Goal: Information Seeking & Learning: Check status

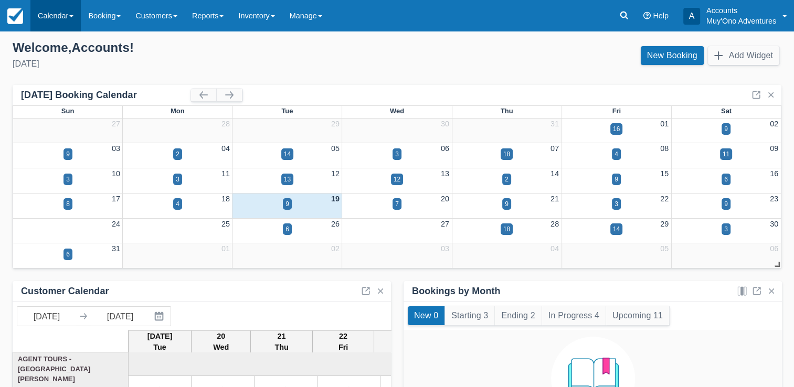
click at [66, 10] on link "Calendar" at bounding box center [55, 15] width 50 height 31
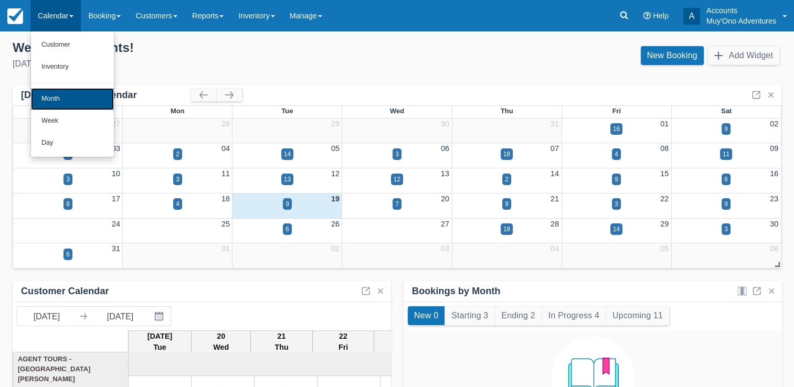
click at [59, 98] on link "Month" at bounding box center [72, 99] width 83 height 22
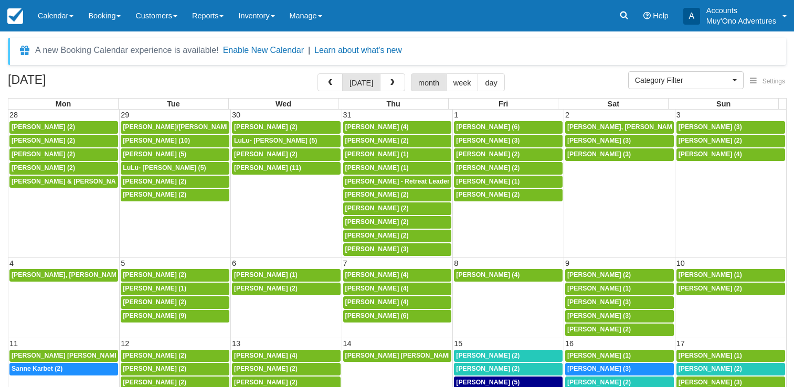
select select
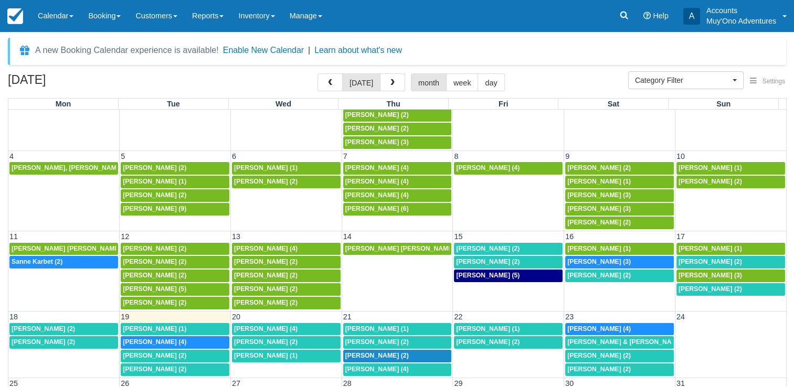
scroll to position [108, 0]
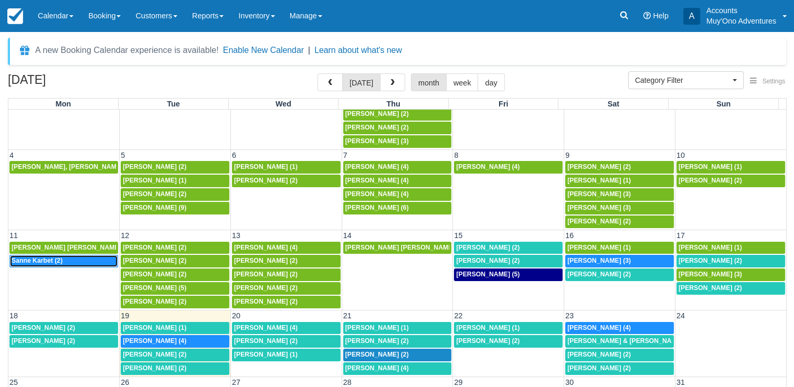
click at [47, 257] on span "Sanne Karbet (2)" at bounding box center [37, 260] width 51 height 7
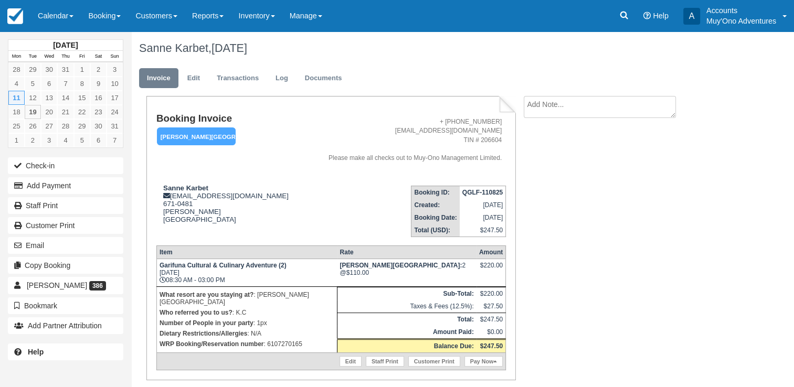
click at [286, 339] on p "WRP Booking/Reservation number : 6107270165" at bounding box center [246, 344] width 175 height 10
copy p "6107270165"
click at [478, 193] on strong "QGLF-110825" at bounding box center [482, 192] width 40 height 7
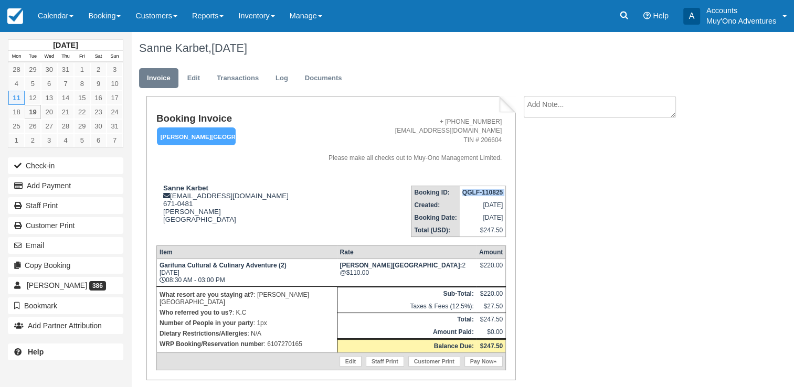
click at [478, 193] on strong "QGLF-110825" at bounding box center [482, 192] width 40 height 7
copy tbody "QGLF-110825"
click at [189, 184] on strong "Sanne Karbet" at bounding box center [185, 188] width 45 height 8
click at [189, 184] on td "Sanne Karbet frontdesk@hopkinsbaybelize.com 671-0481 Hopkins Belize View on Goo…" at bounding box center [229, 207] width 147 height 60
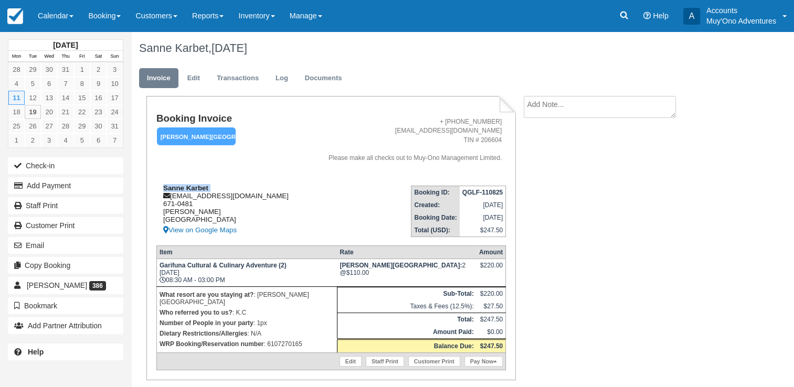
copy div "Sanne Karbet"
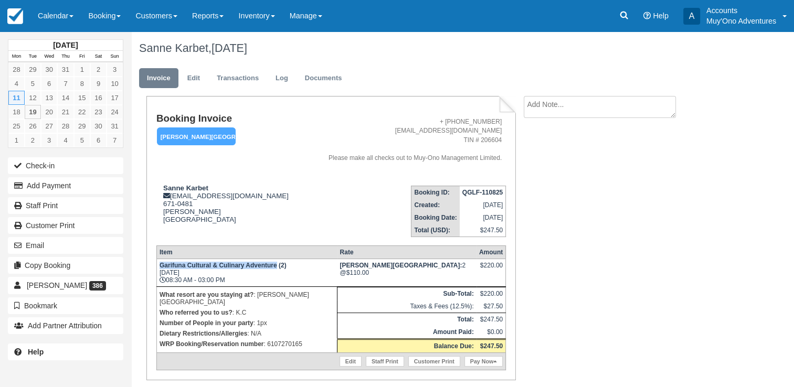
drag, startPoint x: 160, startPoint y: 270, endPoint x: 276, endPoint y: 269, distance: 115.9
click at [276, 269] on strong "Garifuna Cultural & Culinary Adventure (2)" at bounding box center [222, 265] width 127 height 7
copy strong "Garifuna Cultural & Culinary Adventure"
click at [283, 339] on p "WRP Booking/Reservation number : 6107270165" at bounding box center [246, 344] width 175 height 10
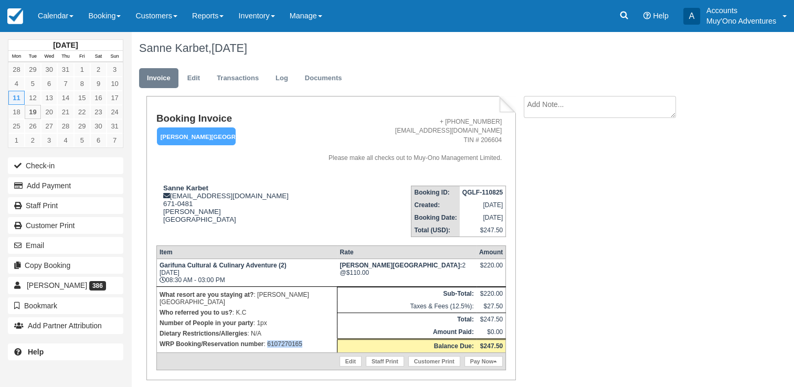
copy p "6107270165"
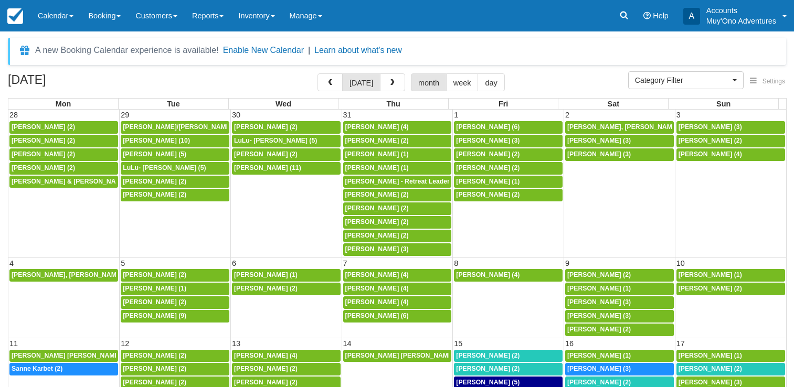
select select
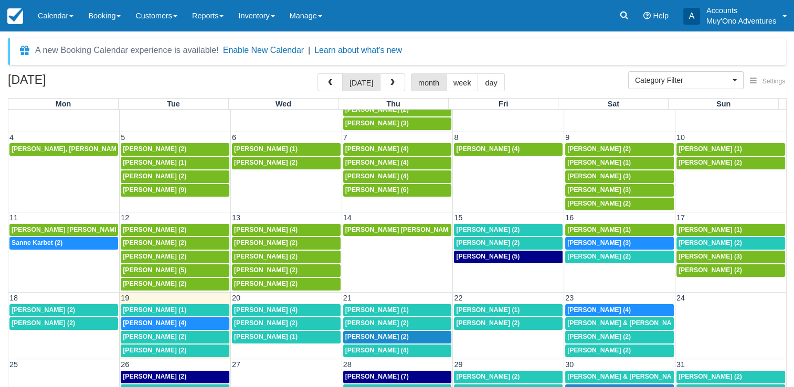
scroll to position [127, 0]
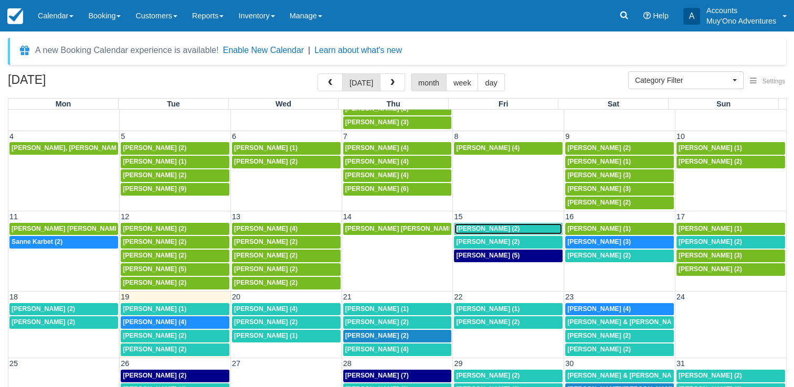
click at [497, 225] on span "[PERSON_NAME] (2)" at bounding box center [487, 228] width 63 height 7
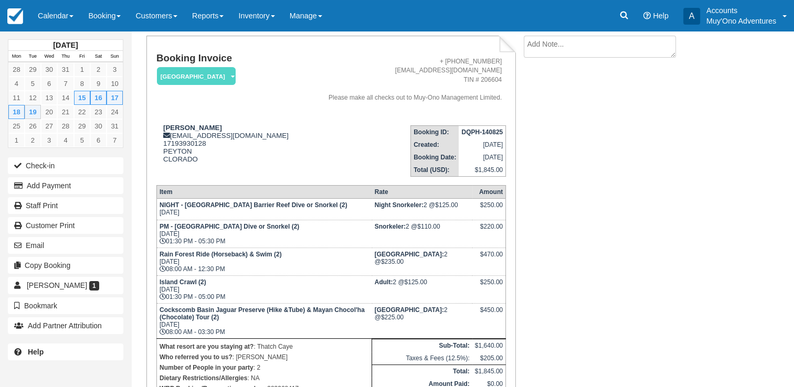
scroll to position [141, 0]
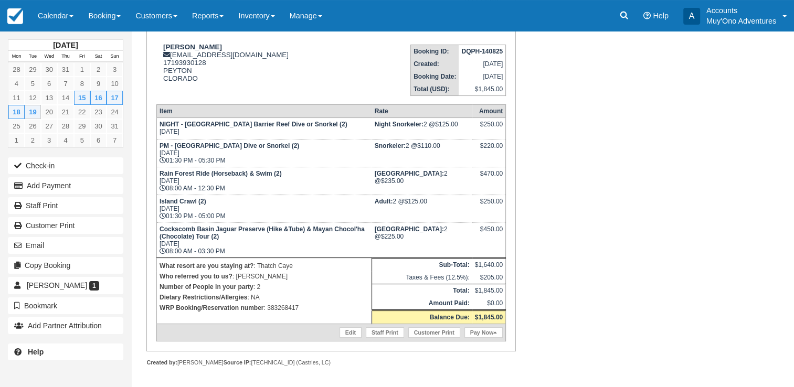
click at [287, 307] on p "WRP Booking/Reservation number : 383268417" at bounding box center [263, 308] width 209 height 10
copy p "383268417"
click at [482, 51] on strong "DQPH-140825" at bounding box center [481, 51] width 41 height 7
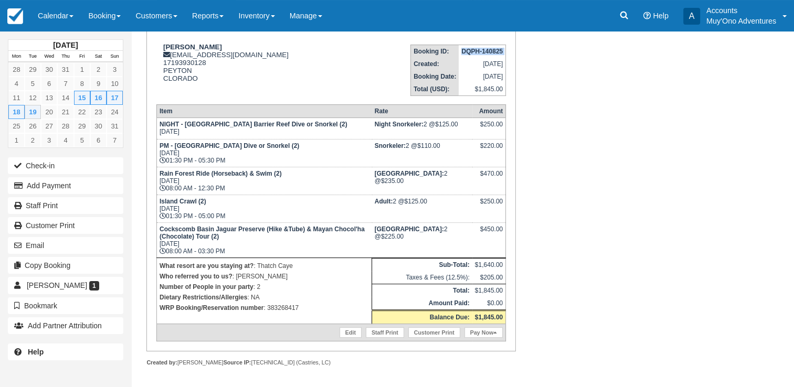
click at [482, 51] on strong "DQPH-140825" at bounding box center [481, 51] width 41 height 7
copy tbody "DQPH-140825"
drag, startPoint x: 162, startPoint y: 43, endPoint x: 224, endPoint y: 47, distance: 62.0
click at [224, 47] on div "Kimberly a carlson bus28139hm@m.expediapartnercentral.com 17193930128 PEYTON CL…" at bounding box center [229, 69] width 147 height 52
copy strong "Kimberly a carlson"
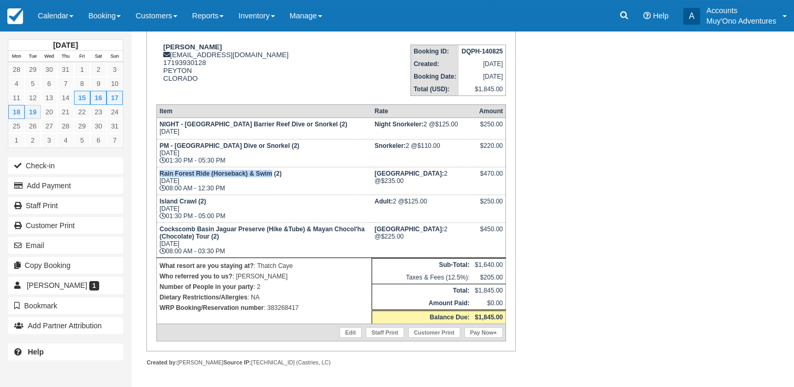
drag, startPoint x: 157, startPoint y: 175, endPoint x: 271, endPoint y: 177, distance: 113.3
click at [271, 177] on td "Rain Forest Ride (Horseback) & Swim (2) Sun Aug 17, 2025 08:00 AM - 12:30 PM" at bounding box center [263, 181] width 215 height 28
copy strong "Rain Forest Ride (Horseback) & Swim"
click at [279, 306] on p "WRP Booking/Reservation number : 383268417" at bounding box center [263, 308] width 209 height 10
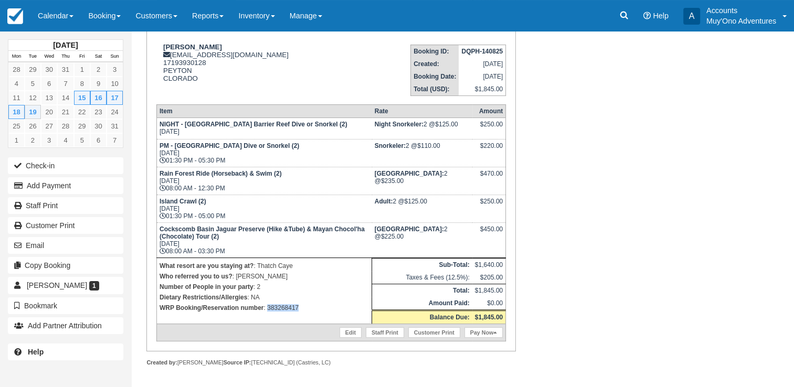
copy p "383268417"
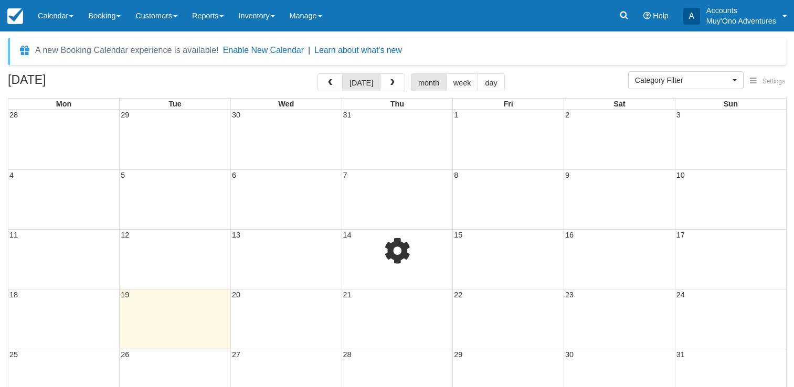
select select
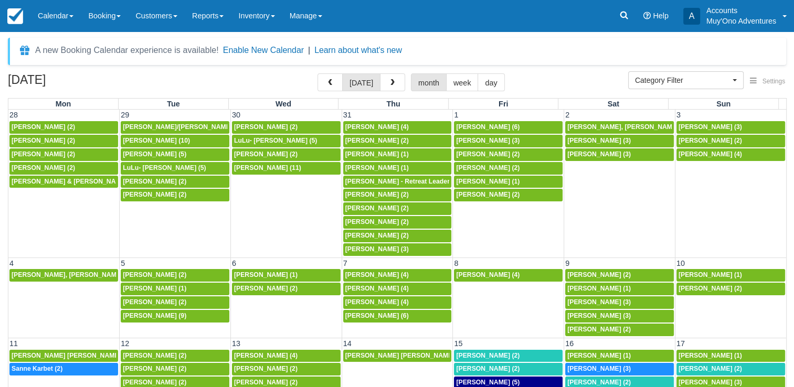
scroll to position [115, 0]
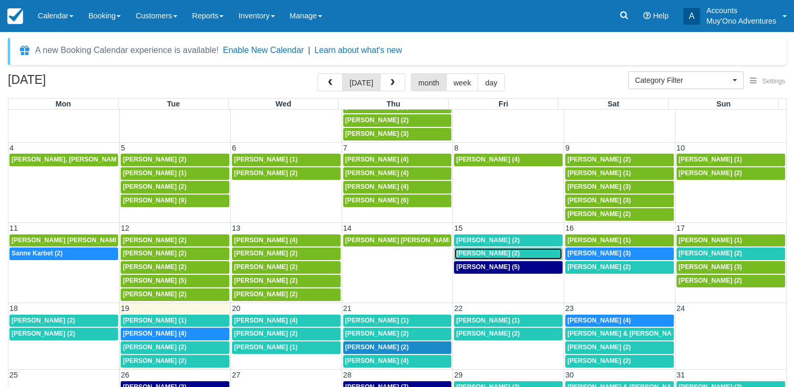
click at [476, 250] on span "Shannon Joy (2)" at bounding box center [487, 253] width 63 height 7
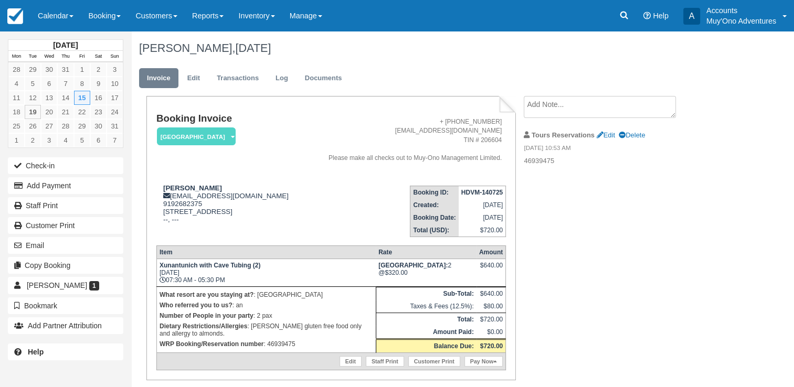
click at [482, 194] on strong "HDVM-140725" at bounding box center [481, 192] width 41 height 7
click at [479, 190] on strong "HDVM-140725" at bounding box center [481, 192] width 41 height 7
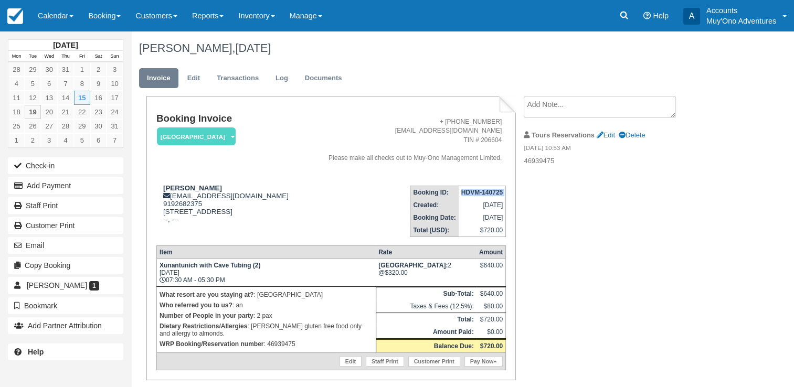
copy tbody "HDVM-140725"
drag, startPoint x: 161, startPoint y: 188, endPoint x: 206, endPoint y: 188, distance: 45.1
click at [206, 188] on div "Shannon Joy shannonmjoy@gmail.com 9192682375 404 Greystone Dr. Durham NC 27703 …" at bounding box center [229, 210] width 147 height 52
copy strong "Shannon Joy"
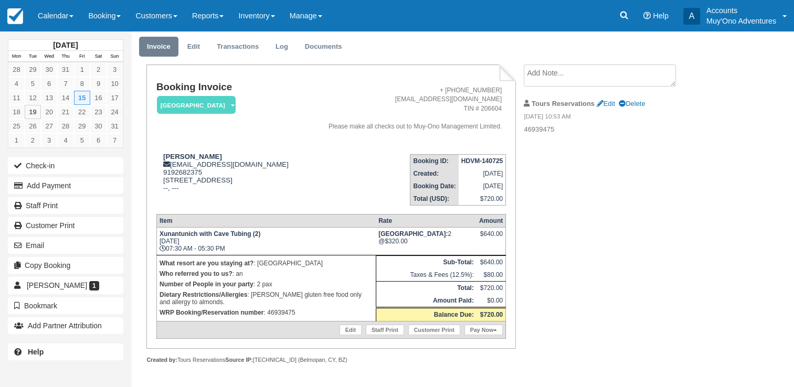
click at [289, 315] on p "WRP Booking/Reservation number : 46939475" at bounding box center [265, 312] width 213 height 10
copy p "46939475"
drag, startPoint x: 162, startPoint y: 236, endPoint x: 191, endPoint y: 236, distance: 29.4
click at [191, 236] on strong "Xunantunich with Cave Tubing (2)" at bounding box center [209, 233] width 101 height 7
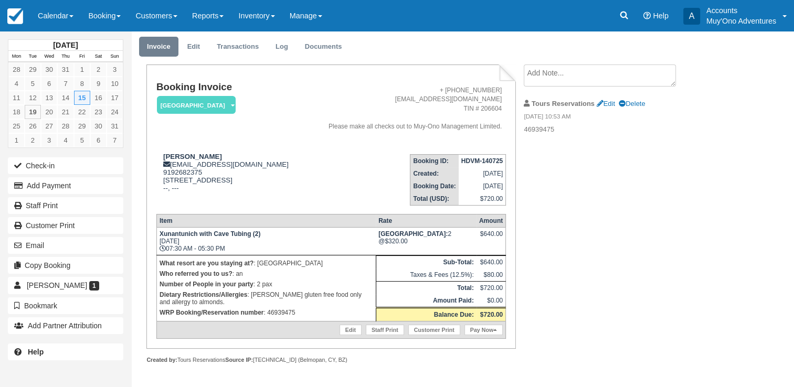
drag, startPoint x: 191, startPoint y: 236, endPoint x: 159, endPoint y: 235, distance: 31.5
click at [159, 235] on td "Xunantunich with Cave Tubing (2) Fri Aug 15, 2025 07:30 AM - 05:30 PM" at bounding box center [265, 241] width 219 height 28
drag, startPoint x: 159, startPoint y: 235, endPoint x: 235, endPoint y: 231, distance: 75.6
click at [235, 231] on td "Xunantunich with Cave Tubing (2) Fri Aug 15, 2025 07:30 AM - 05:30 PM" at bounding box center [265, 241] width 219 height 28
copy strong "Xunantunich with Cave Tubing"
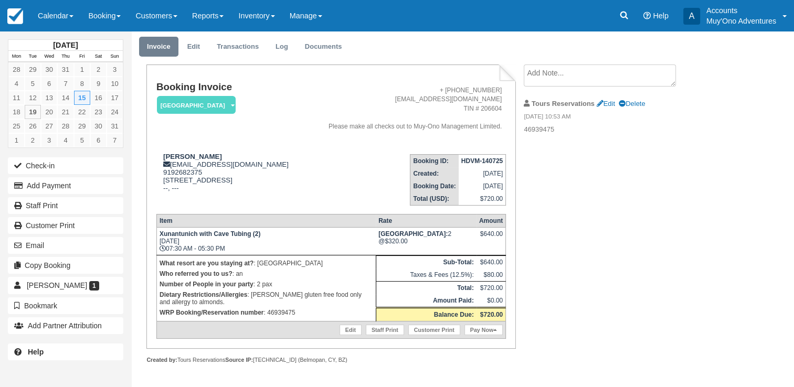
click at [281, 316] on p "WRP Booking/Reservation number : 46939475" at bounding box center [265, 312] width 213 height 10
copy p "46939475"
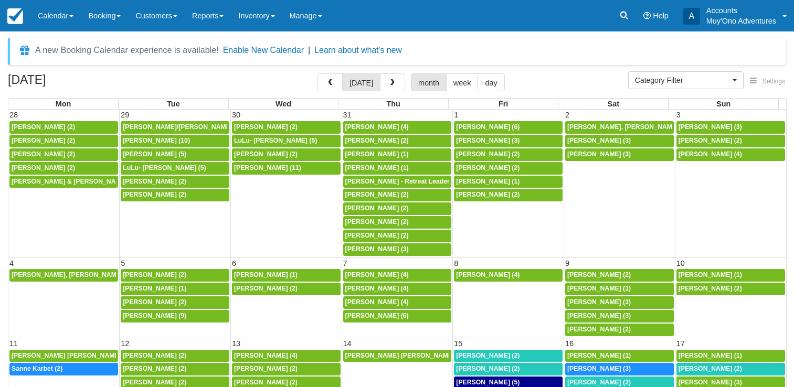
select select
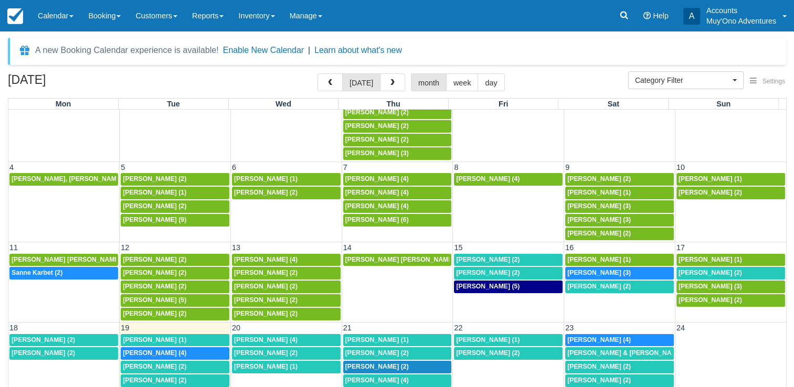
scroll to position [99, 0]
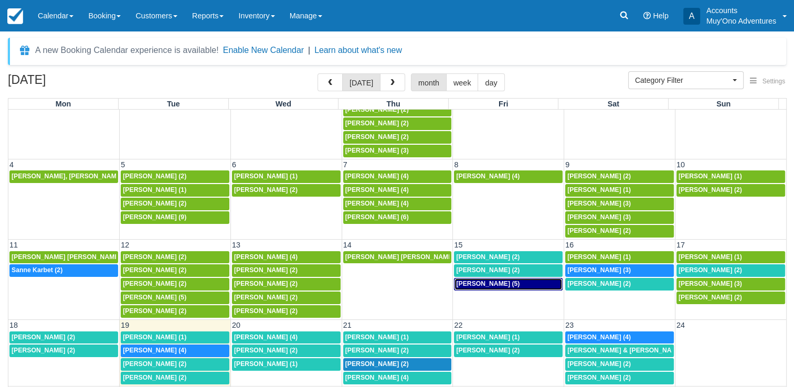
click at [468, 283] on span "[PERSON_NAME] (5)" at bounding box center [487, 283] width 63 height 7
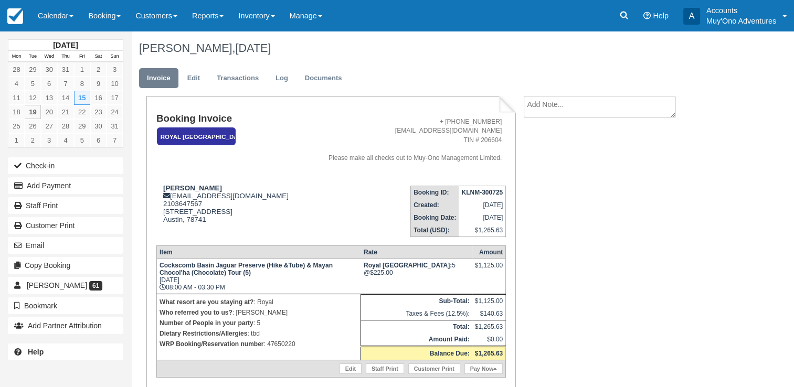
click at [278, 347] on p "WRP Booking/Reservation number : 47650220" at bounding box center [258, 344] width 198 height 10
copy p "47650220"
click at [485, 191] on strong "KLNM-300725" at bounding box center [481, 192] width 41 height 7
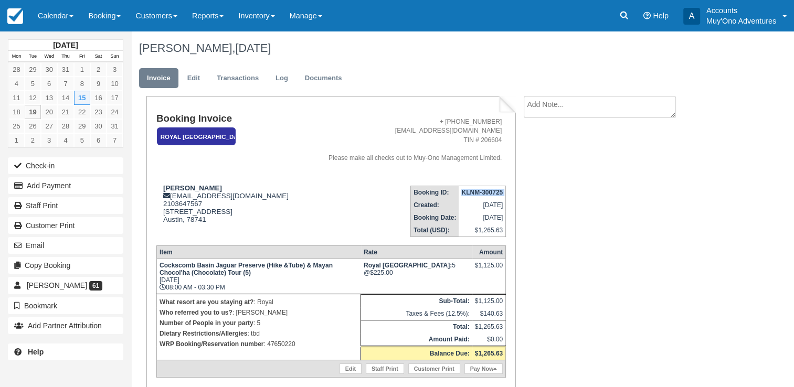
click at [485, 191] on strong "KLNM-300725" at bounding box center [481, 192] width 41 height 7
copy tbody "KLNM-300725"
drag, startPoint x: 162, startPoint y: 186, endPoint x: 209, endPoint y: 188, distance: 46.7
click at [209, 188] on div "Javier Scalini reservations@royalbelize.com 2103647567 2101 Montopolis Dr, #1 A…" at bounding box center [229, 210] width 147 height 52
copy strong "Javier Scalini"
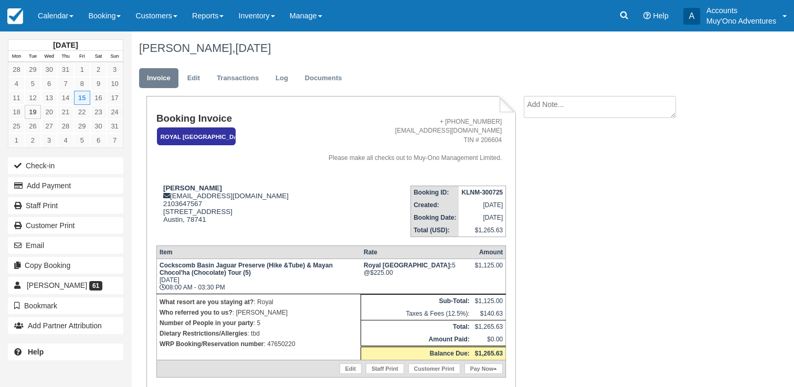
click at [288, 340] on p "WRP Booking/Reservation number : 47650220" at bounding box center [258, 344] width 198 height 10
copy p "47650220"
click at [65, 12] on link "Calendar" at bounding box center [55, 15] width 50 height 31
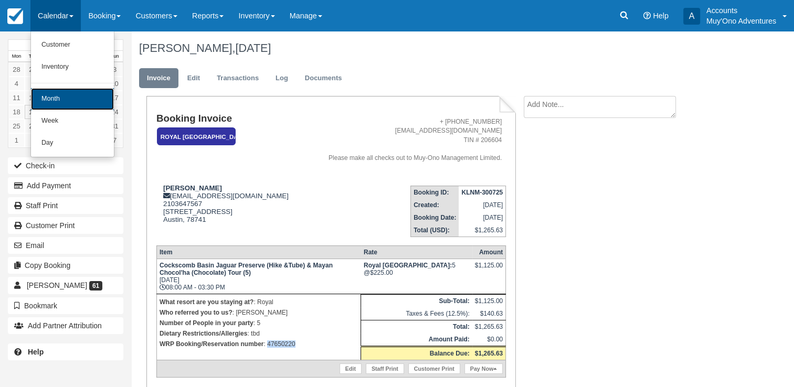
click at [57, 99] on link "Month" at bounding box center [72, 99] width 83 height 22
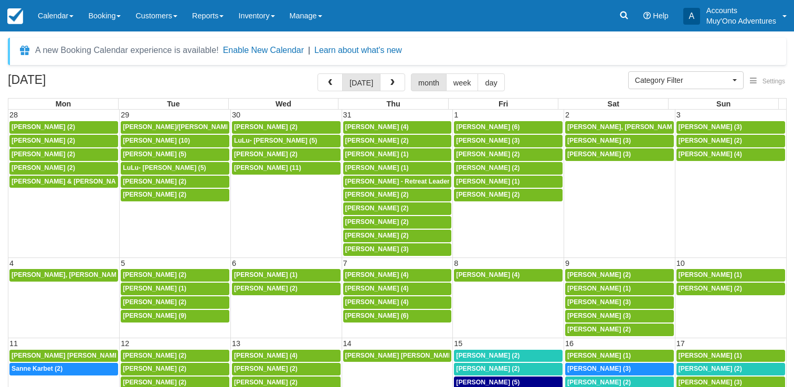
select select
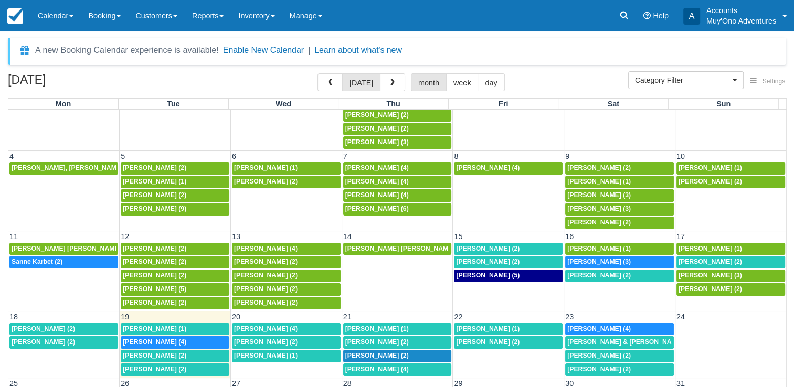
scroll to position [116, 0]
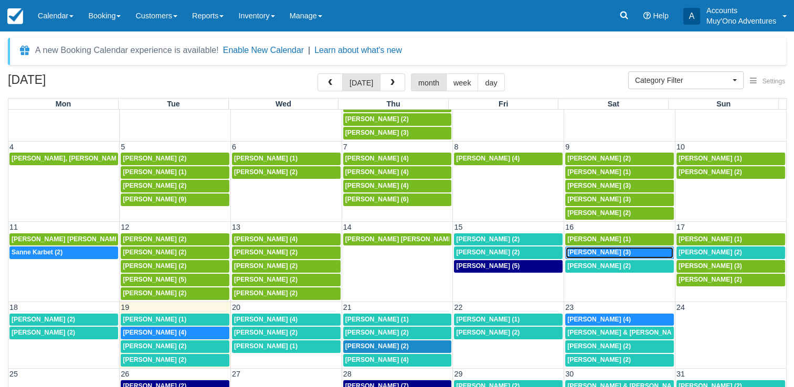
click at [586, 249] on span "[PERSON_NAME] (3)" at bounding box center [598, 252] width 63 height 7
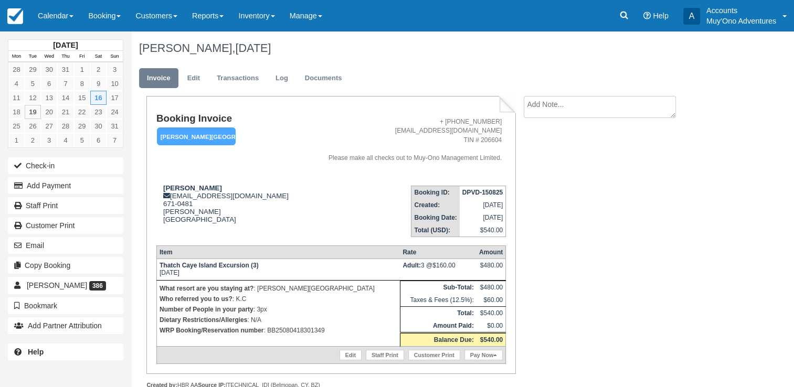
click at [292, 330] on p "WRP Booking/Reservation number : BB25080418301349" at bounding box center [278, 330] width 238 height 10
copy p "BB25080418301349"
click at [484, 192] on strong "DPVD-150825" at bounding box center [482, 192] width 40 height 7
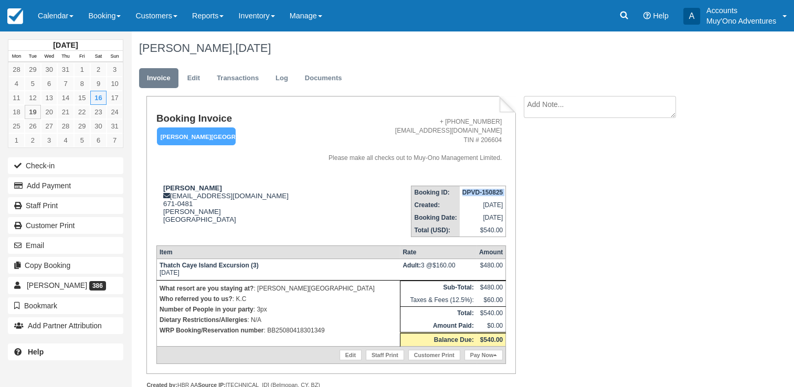
click at [484, 192] on strong "DPVD-150825" at bounding box center [482, 192] width 40 height 7
copy tbody "DPVD-150825"
drag, startPoint x: 164, startPoint y: 187, endPoint x: 196, endPoint y: 188, distance: 31.5
click at [196, 188] on div "[PERSON_NAME] [EMAIL_ADDRESS][DOMAIN_NAME] 671-0481 [PERSON_NAME] [GEOGRAPHIC_D…" at bounding box center [229, 210] width 147 height 52
copy strong "[PERSON_NAME]"
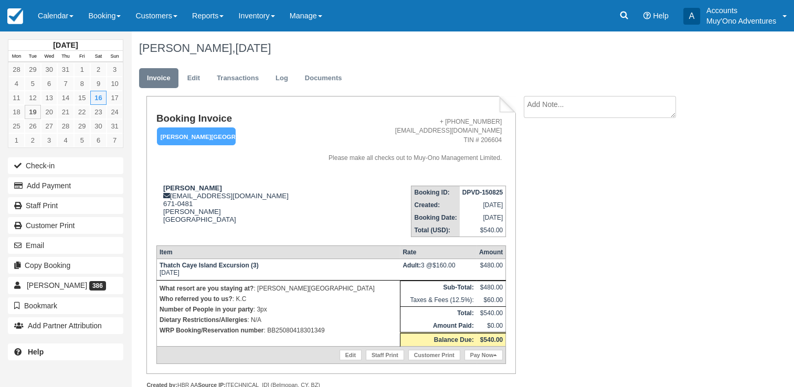
click at [305, 328] on p "WRP Booking/Reservation number : BB25080418301349" at bounding box center [278, 330] width 238 height 10
copy p "BB25080418301349"
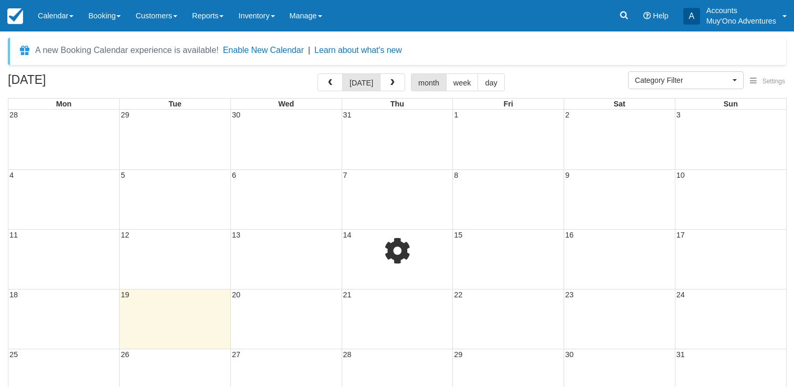
select select
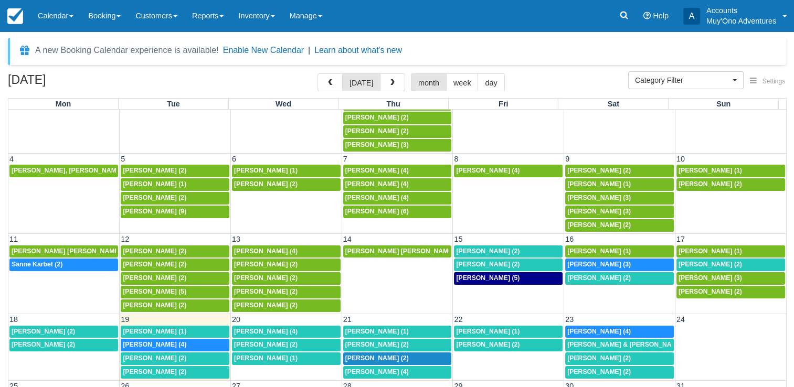
scroll to position [127, 0]
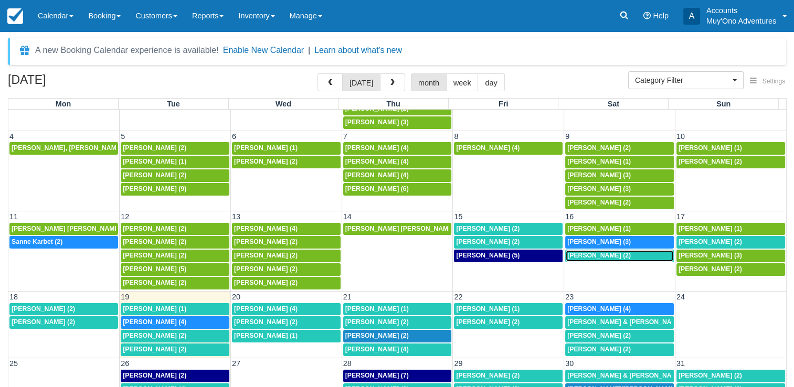
click at [614, 255] on span "Kimberly a carlson (2)" at bounding box center [598, 255] width 63 height 7
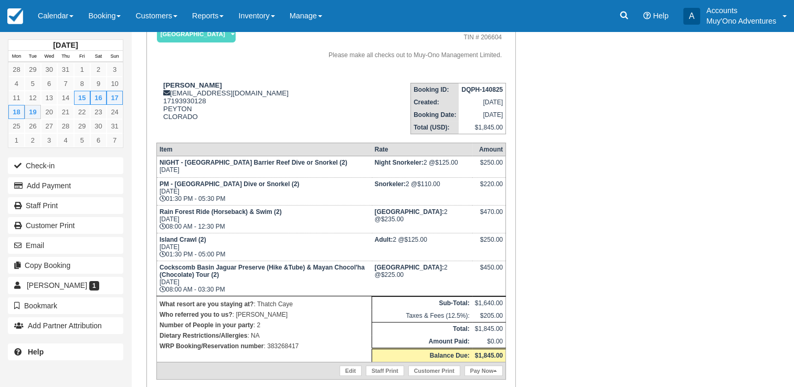
scroll to position [103, 0]
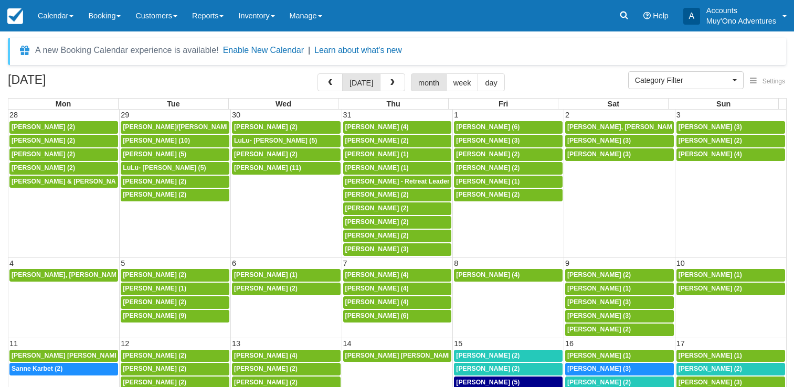
select select
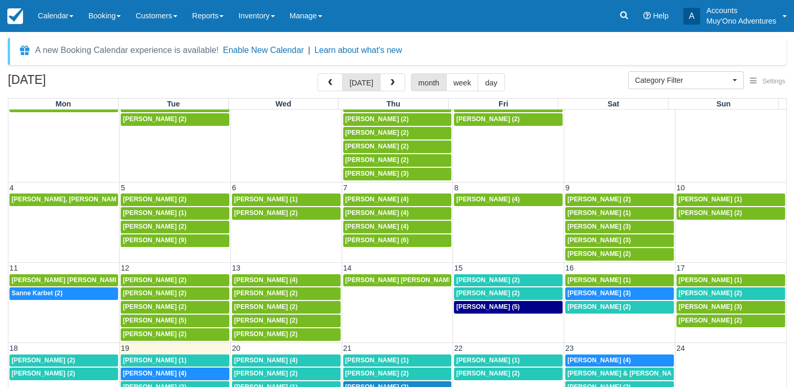
scroll to position [78, 0]
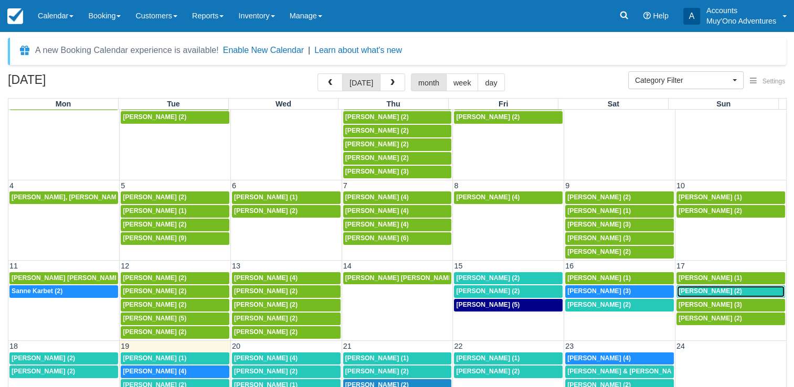
click at [700, 287] on span "[PERSON_NAME] (2)" at bounding box center [709, 290] width 63 height 7
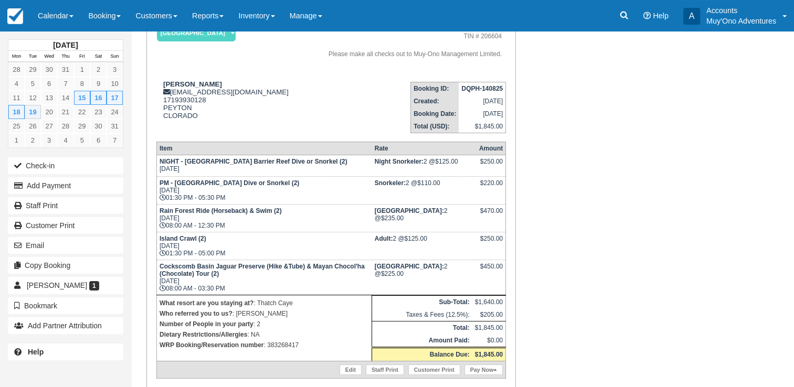
scroll to position [104, 0]
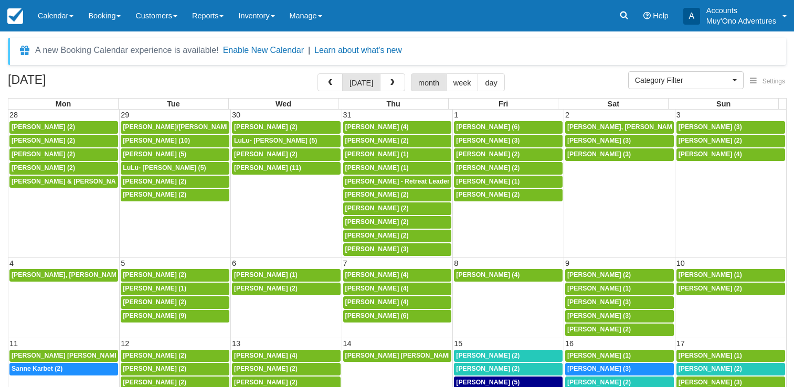
select select
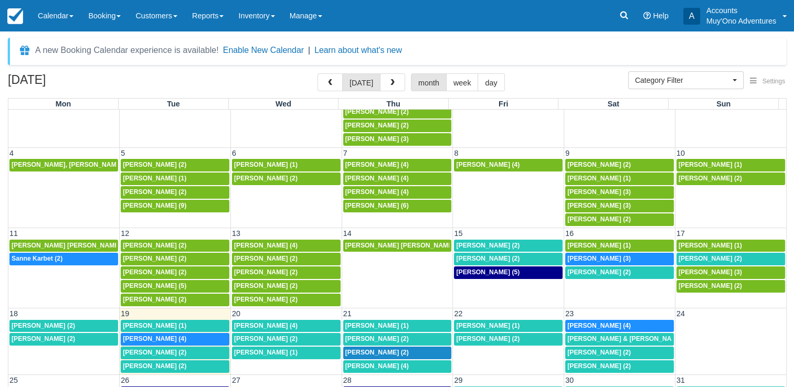
scroll to position [127, 0]
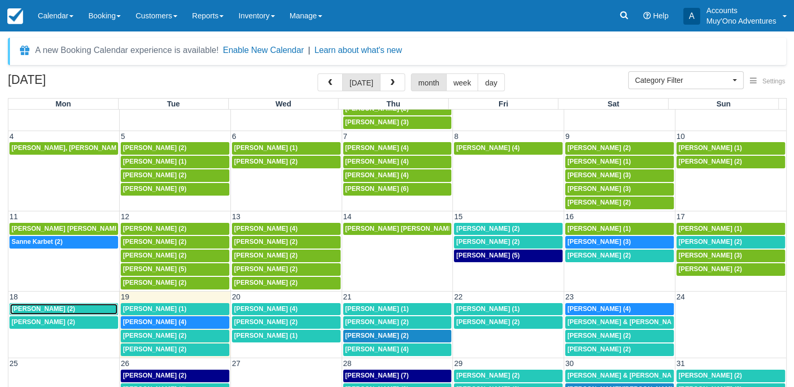
click at [55, 306] on span "[PERSON_NAME] (2)" at bounding box center [43, 308] width 63 height 7
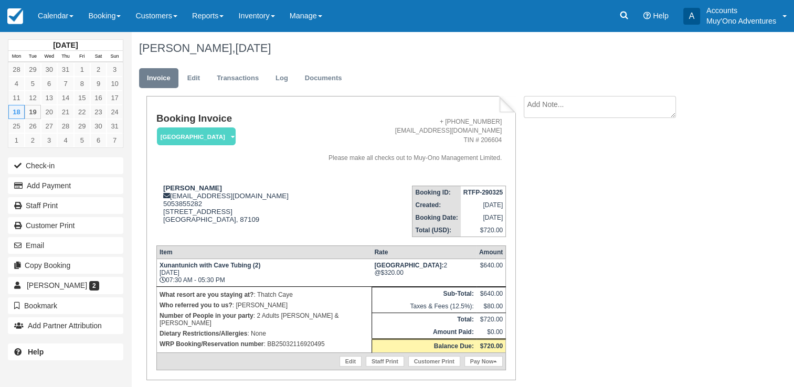
click at [281, 339] on p "WRP Booking/Reservation number : BB25032116920495" at bounding box center [263, 344] width 209 height 10
copy p "BB25032116920495"
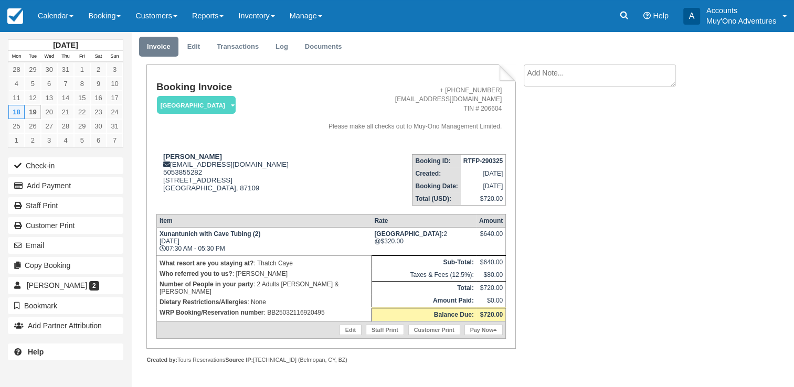
click at [481, 156] on td "RTFP-290325" at bounding box center [483, 160] width 45 height 13
copy tbody "RTFP-290325"
drag, startPoint x: 162, startPoint y: 155, endPoint x: 213, endPoint y: 161, distance: 52.2
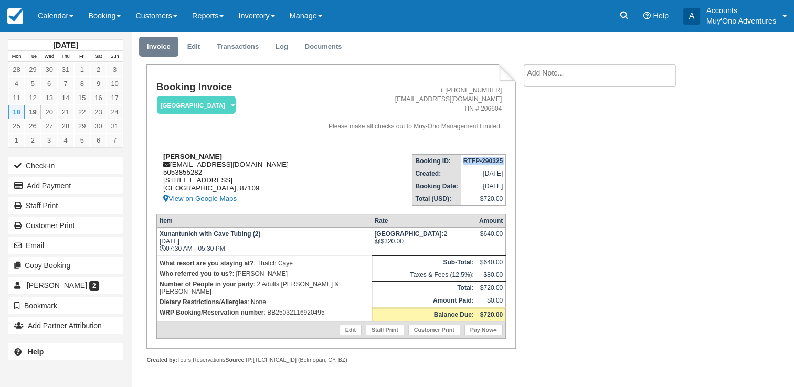
click at [213, 161] on div "Christina Miller tmillerdiane7@gmail.com 5053855282 8108 Monterey East Ave NE A…" at bounding box center [229, 179] width 147 height 52
copy strong "Christina Miller"
drag, startPoint x: 159, startPoint y: 238, endPoint x: 251, endPoint y: 236, distance: 91.8
click at [251, 236] on strong "Xunantunich with Cave Tubing (2)" at bounding box center [209, 233] width 101 height 7
copy strong "Xunantunich with Cave Tubing"
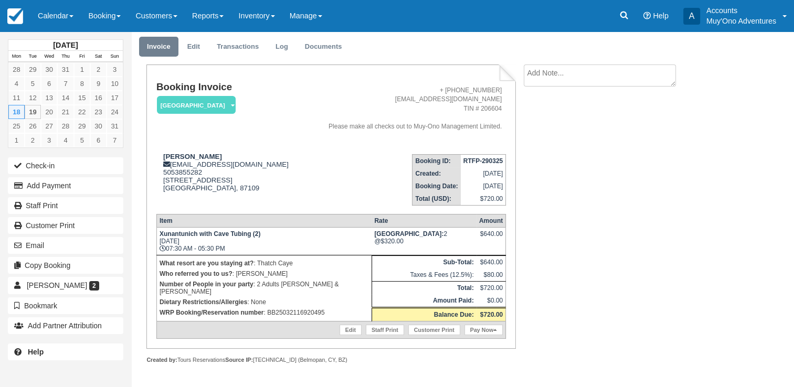
click at [308, 307] on p "WRP Booking/Reservation number : BB25032116920495" at bounding box center [263, 312] width 209 height 10
copy p "BB25032116920495"
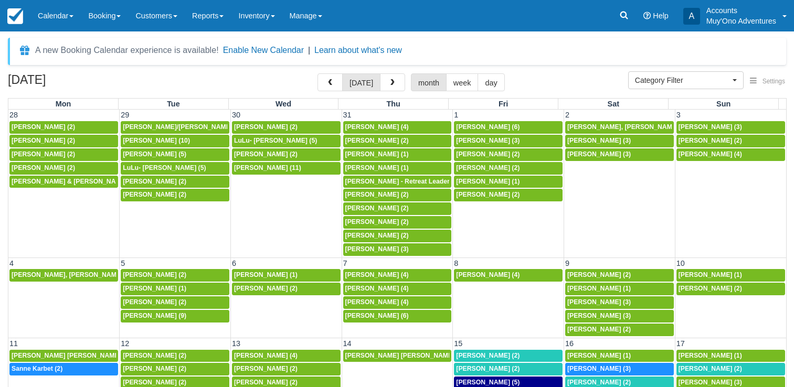
select select
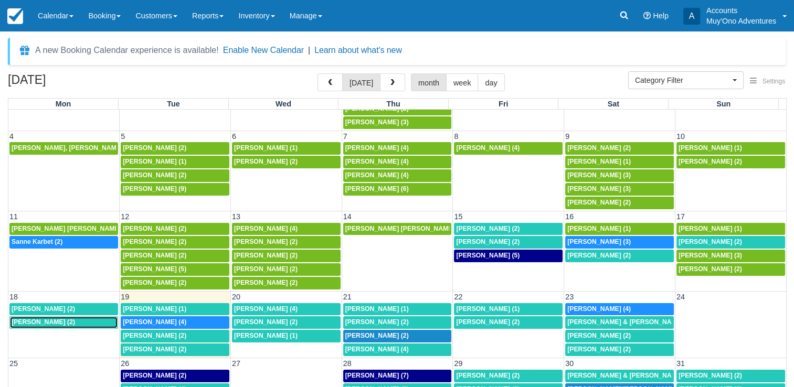
click at [42, 318] on span "[PERSON_NAME] (2)" at bounding box center [43, 321] width 63 height 7
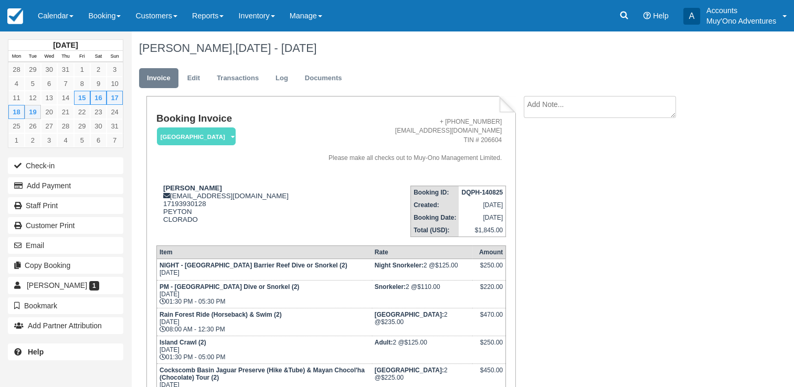
scroll to position [141, 0]
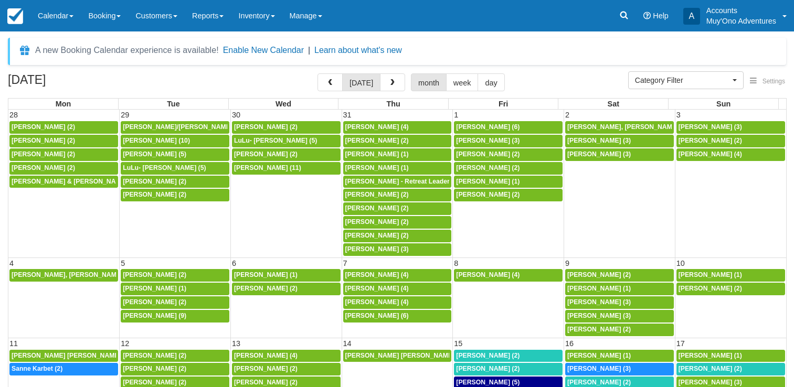
select select
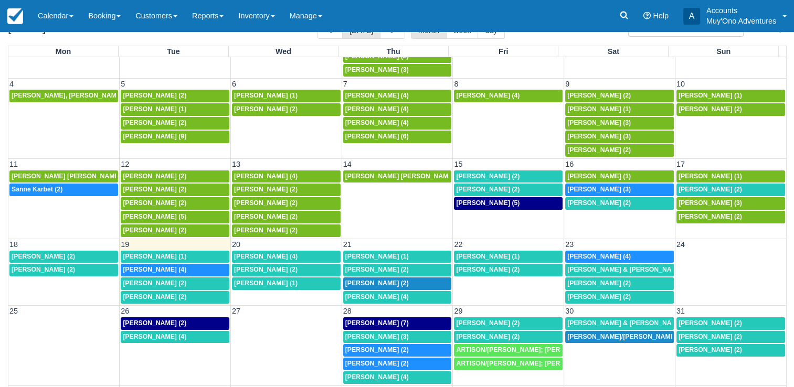
scroll to position [54, 0]
